Goal: Task Accomplishment & Management: Use online tool/utility

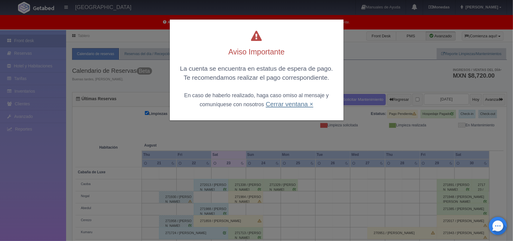
click at [288, 105] on link "Cerrar ventana ×" at bounding box center [290, 103] width 48 height 7
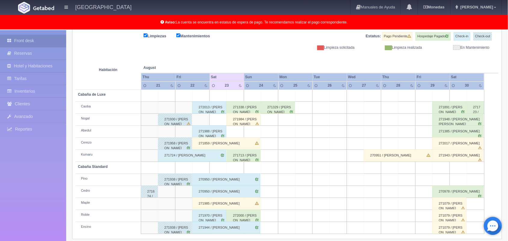
scroll to position [84, 0]
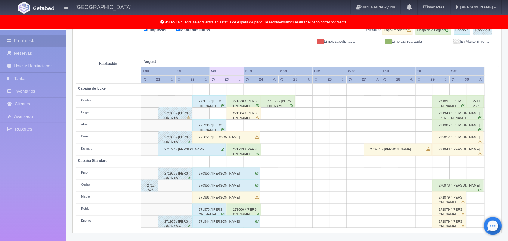
click at [212, 211] on div "271970 / Jeffrey Zarza Noria" at bounding box center [209, 210] width 34 height 12
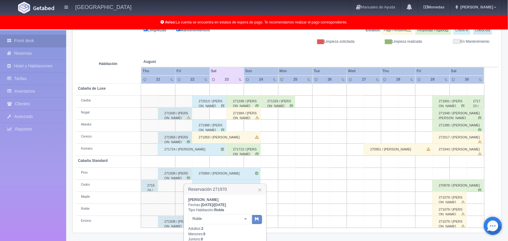
scroll to position [150, 0]
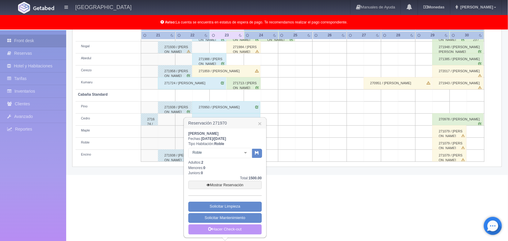
click at [226, 232] on link "Hacer Check-out" at bounding box center [224, 229] width 73 height 10
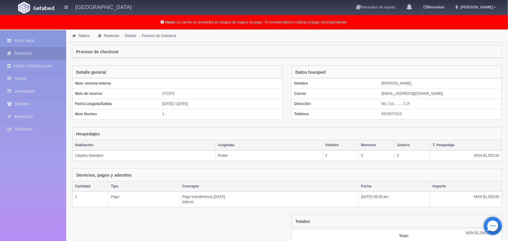
scroll to position [49, 0]
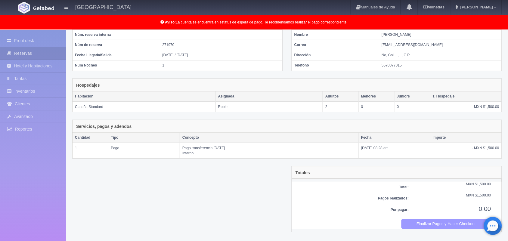
click at [435, 227] on button "Finalizar Pagos y Hacer Checkout" at bounding box center [446, 224] width 90 height 10
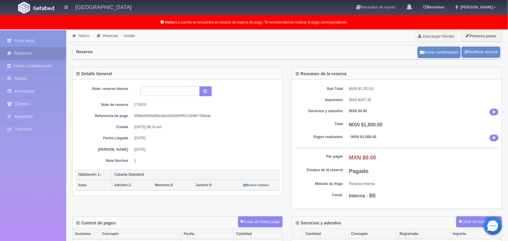
click at [84, 34] on link "Tablero" at bounding box center [84, 36] width 12 height 4
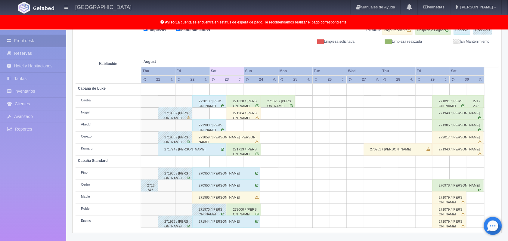
scroll to position [83, 0]
